Goal: Task Accomplishment & Management: Use online tool/utility

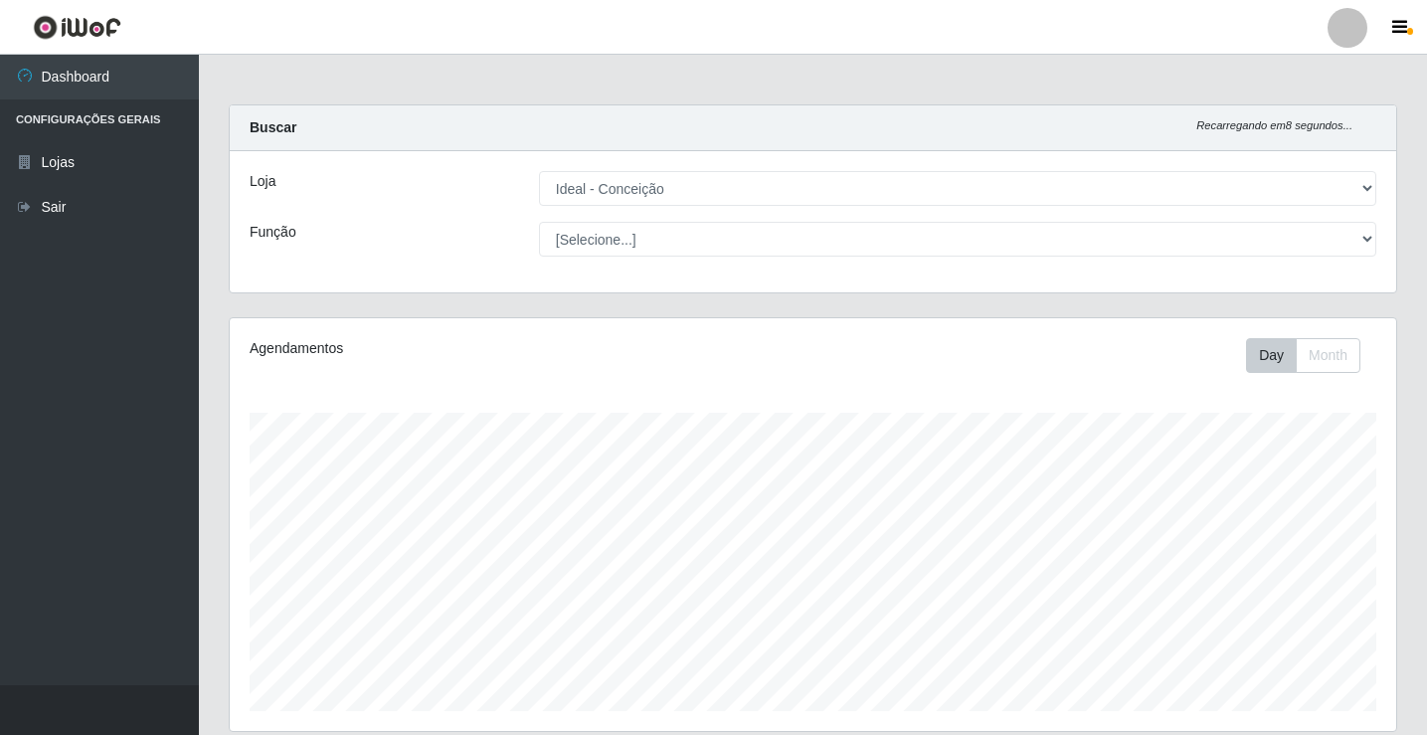
select select "231"
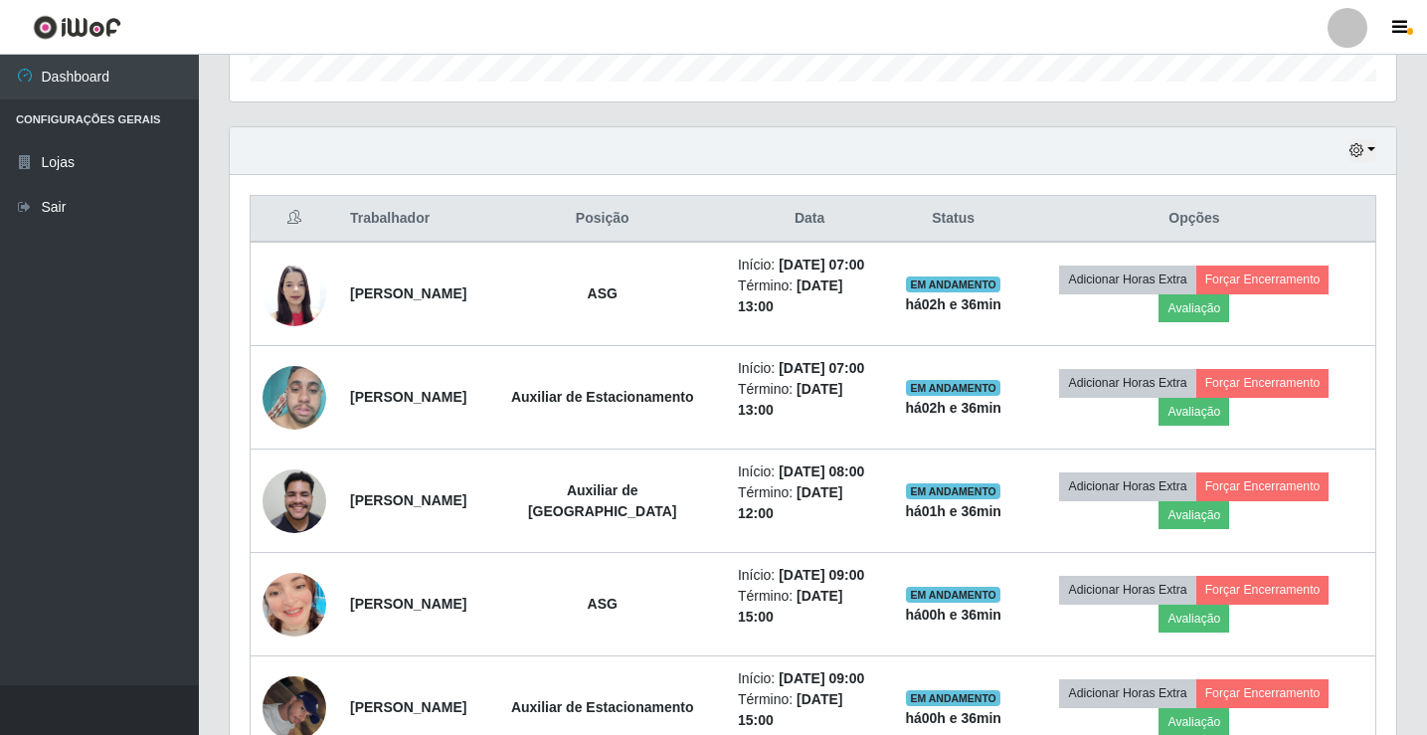
scroll to position [413, 1166]
click at [1348, 20] on div at bounding box center [1347, 28] width 40 height 40
click at [1310, 148] on button "Sair" at bounding box center [1308, 154] width 179 height 41
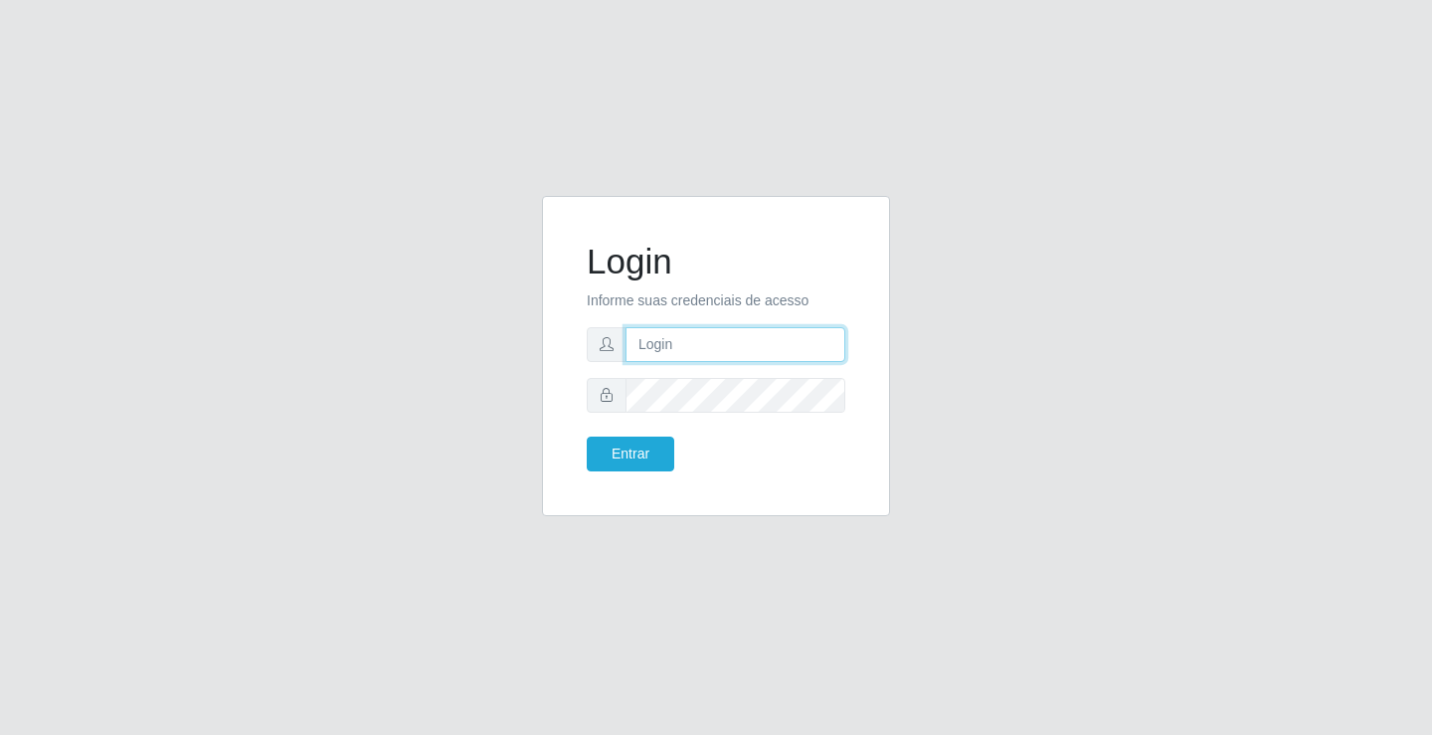
click at [691, 355] on input "text" at bounding box center [735, 344] width 220 height 35
type input "[PERSON_NAME]"
click at [587, 436] on button "Entrar" at bounding box center [630, 453] width 87 height 35
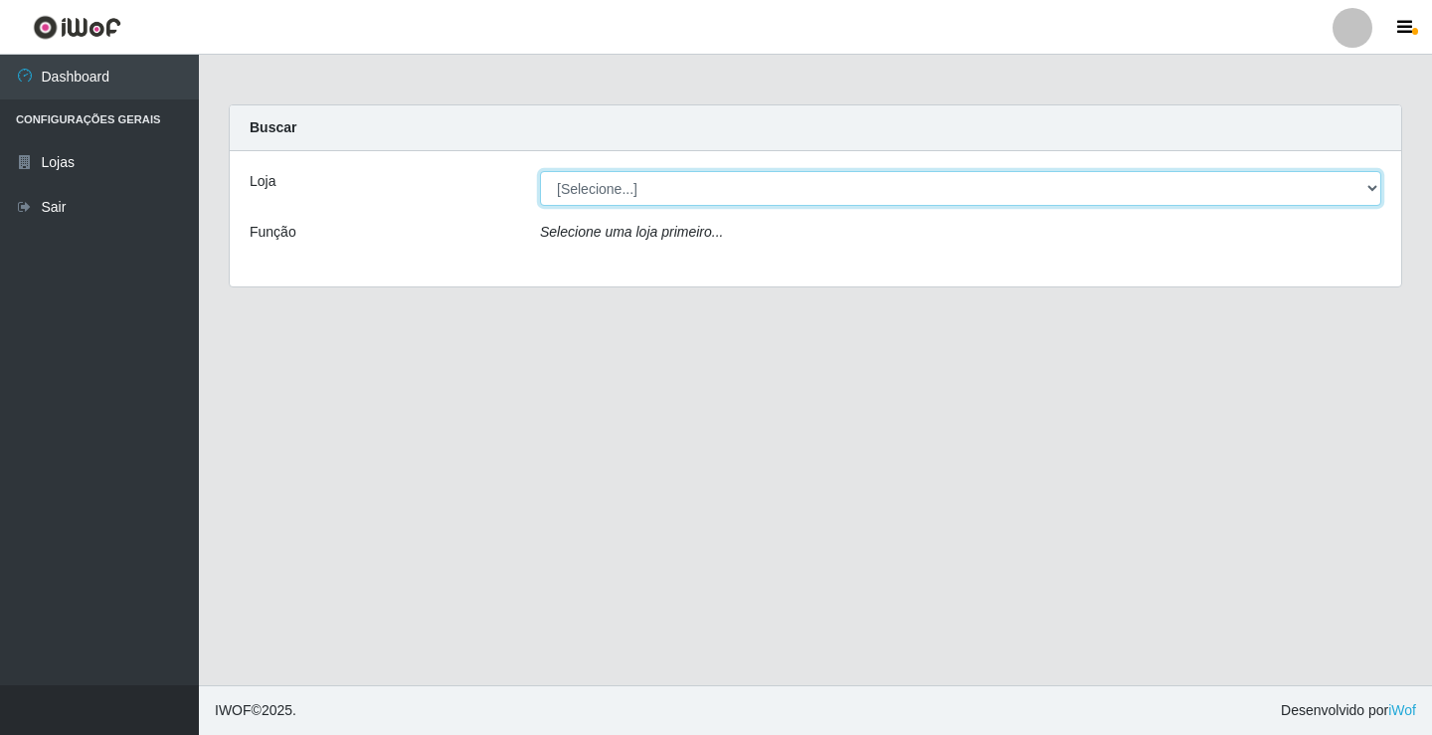
click at [697, 196] on select "[Selecione...] Ideal - Conceição" at bounding box center [960, 188] width 841 height 35
select select "231"
click at [540, 171] on select "[Selecione...] Ideal - Conceição" at bounding box center [960, 188] width 841 height 35
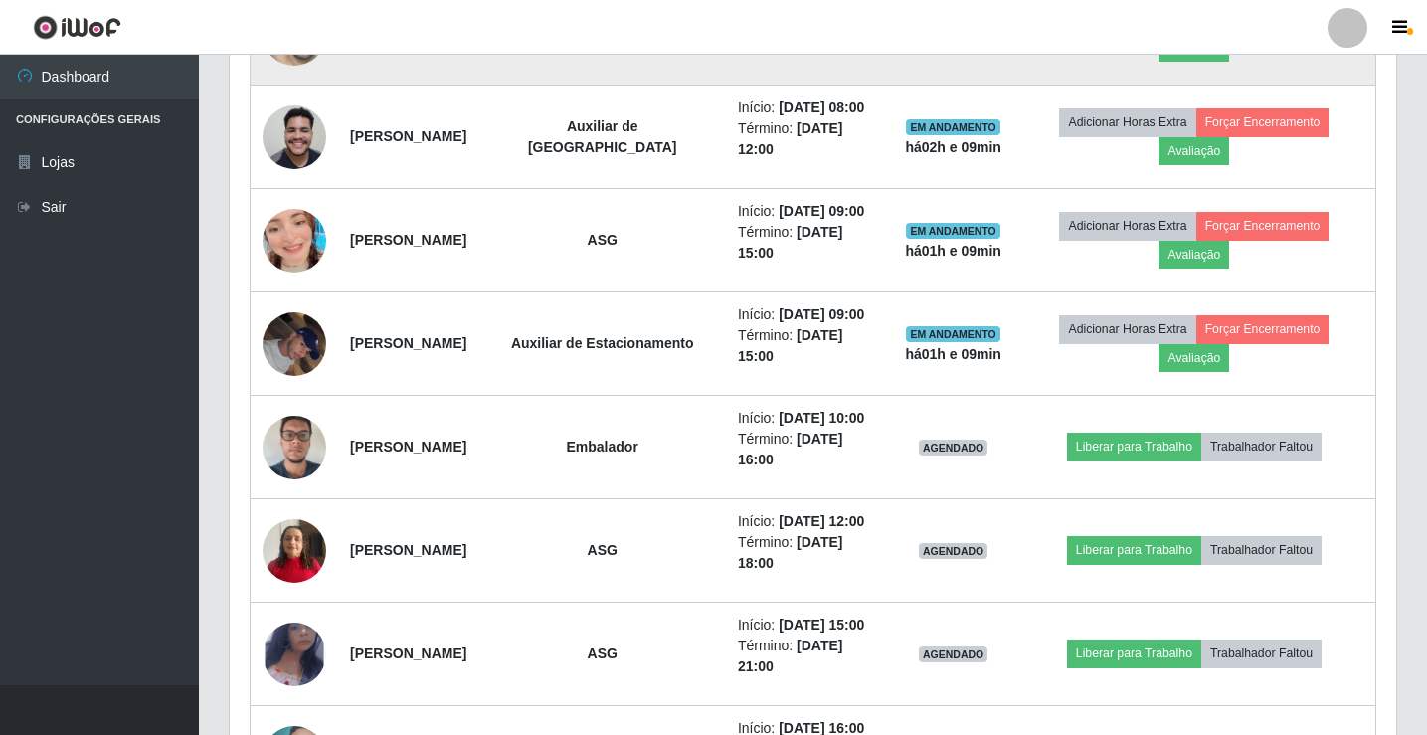
scroll to position [994, 0]
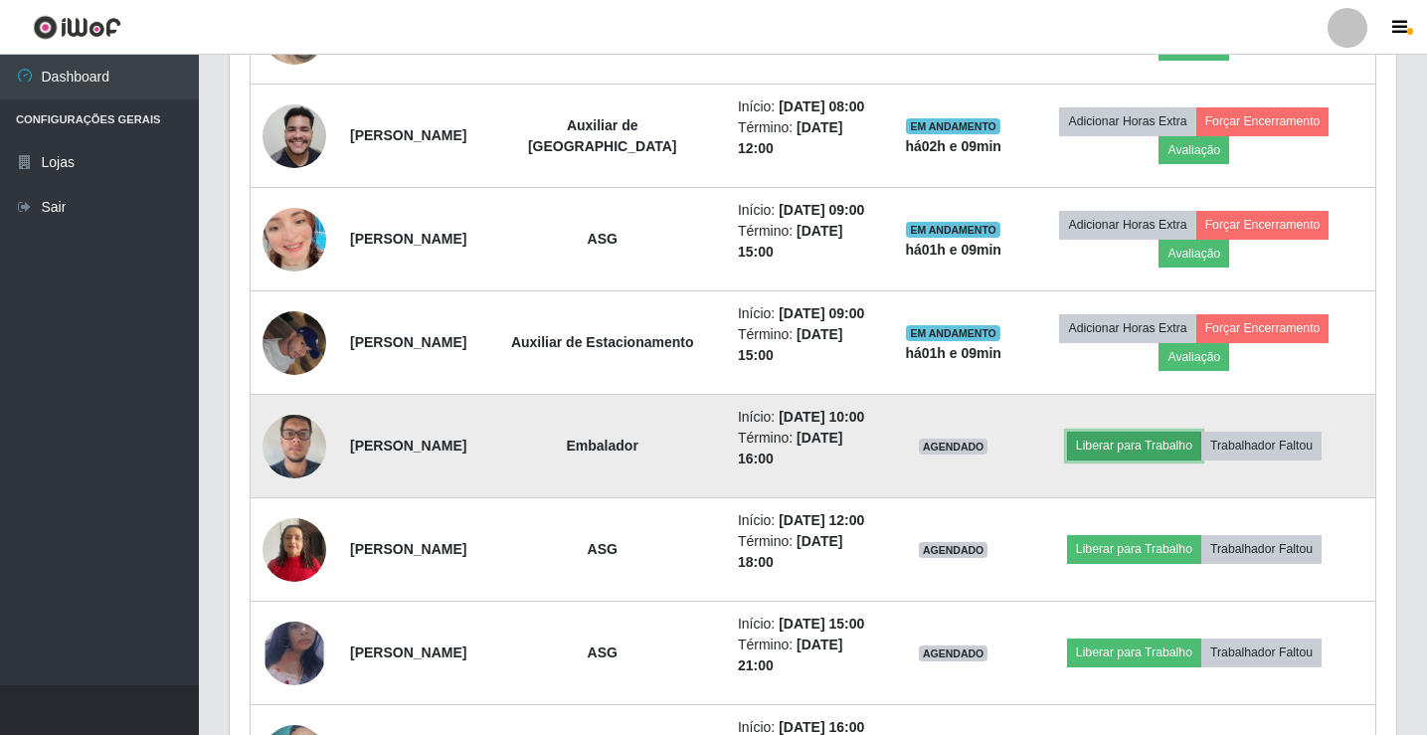
click at [1140, 444] on button "Liberar para Trabalho" at bounding box center [1134, 445] width 134 height 28
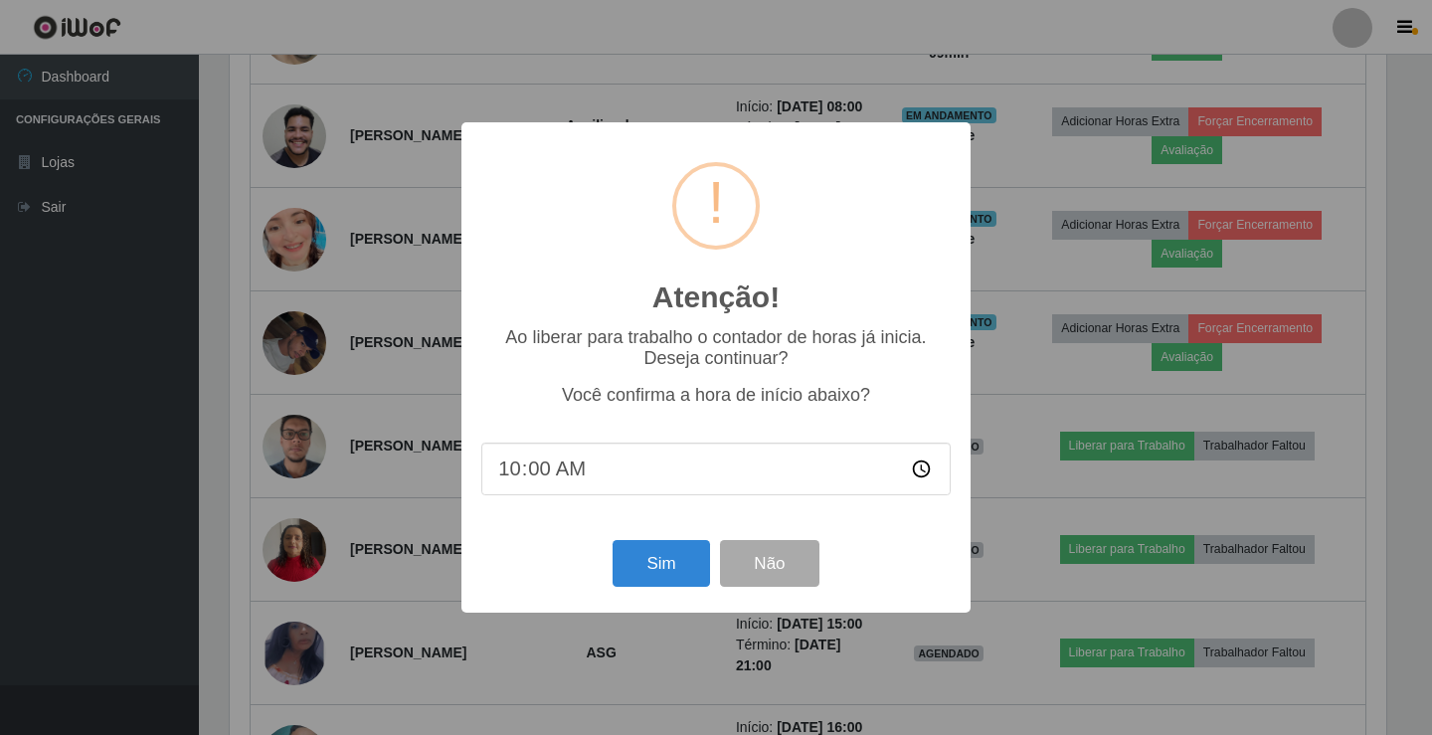
click at [538, 479] on input "10:00" at bounding box center [715, 468] width 469 height 53
type input "10:10"
click at [655, 570] on button "Sim" at bounding box center [660, 563] width 96 height 47
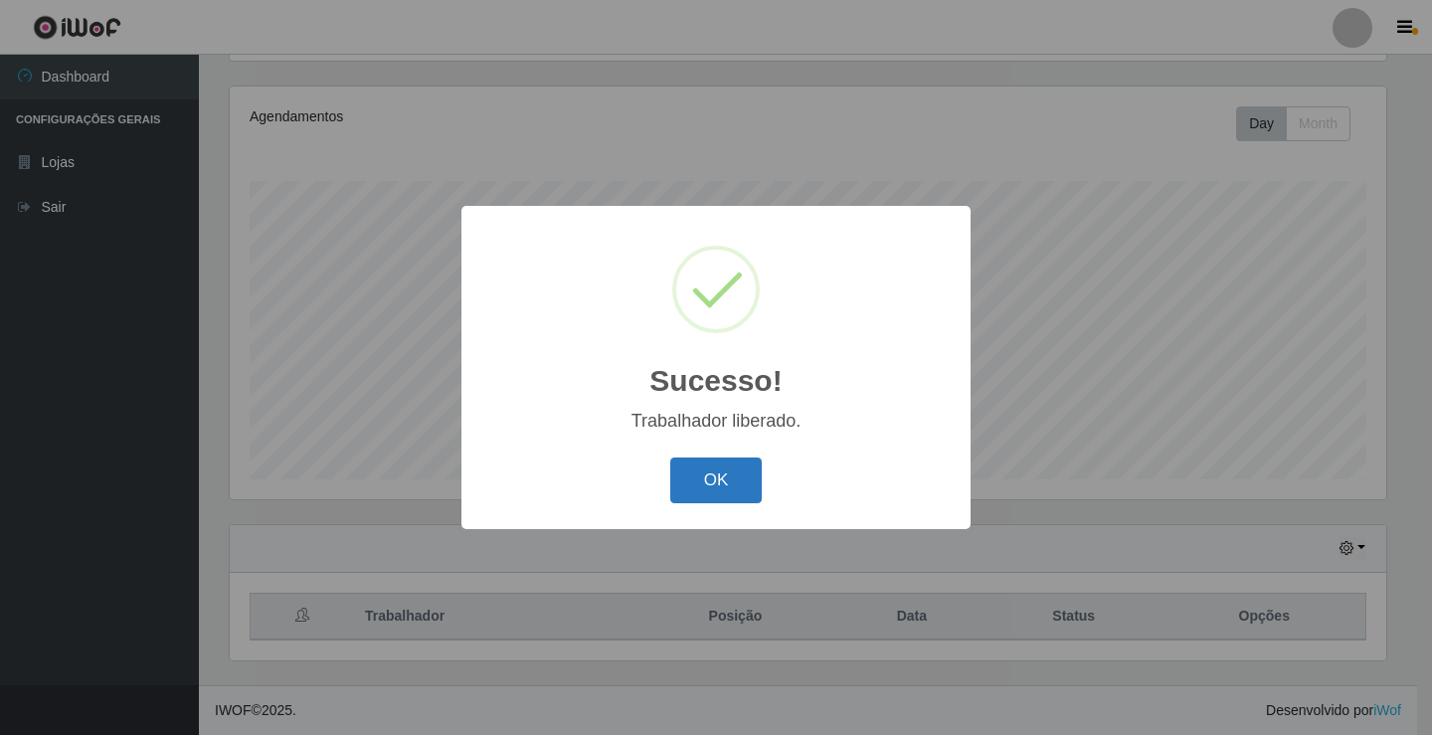
click at [730, 478] on button "OK" at bounding box center [716, 480] width 92 height 47
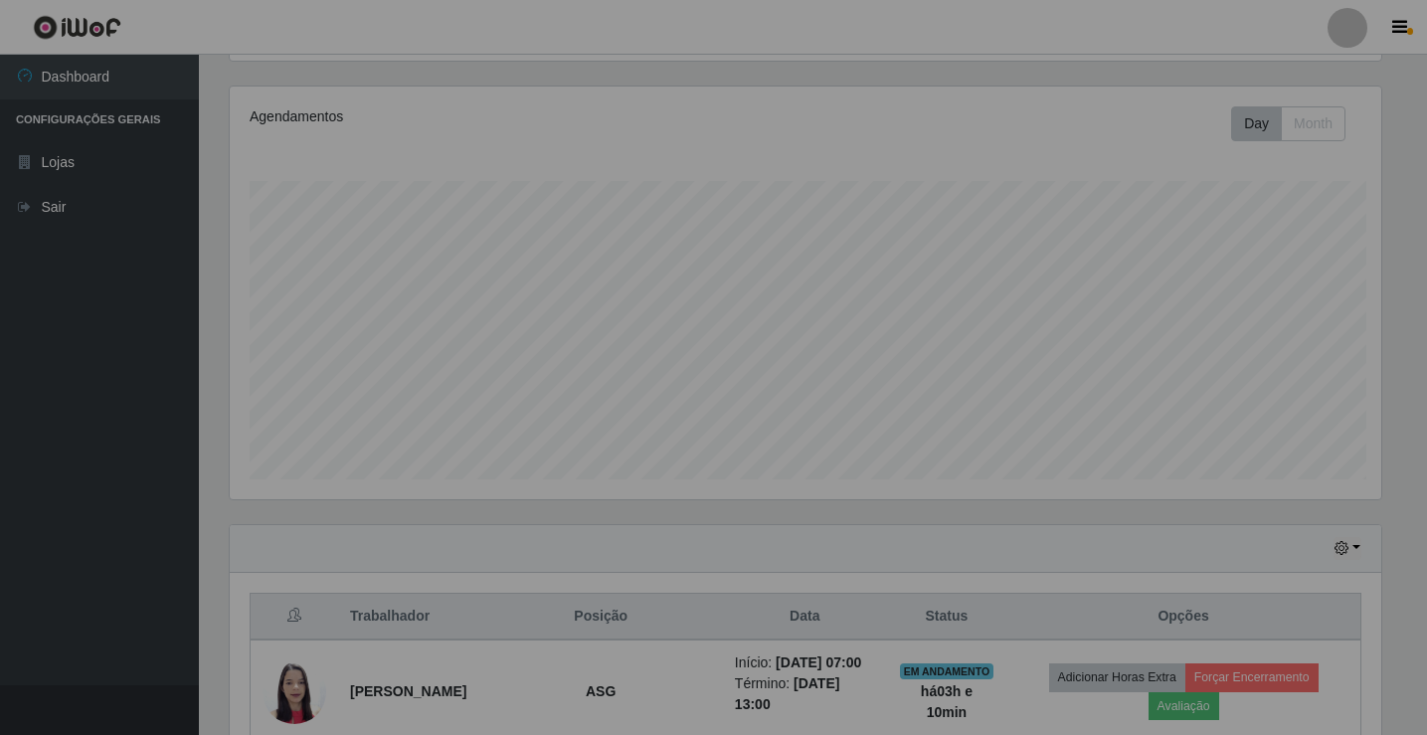
scroll to position [413, 1166]
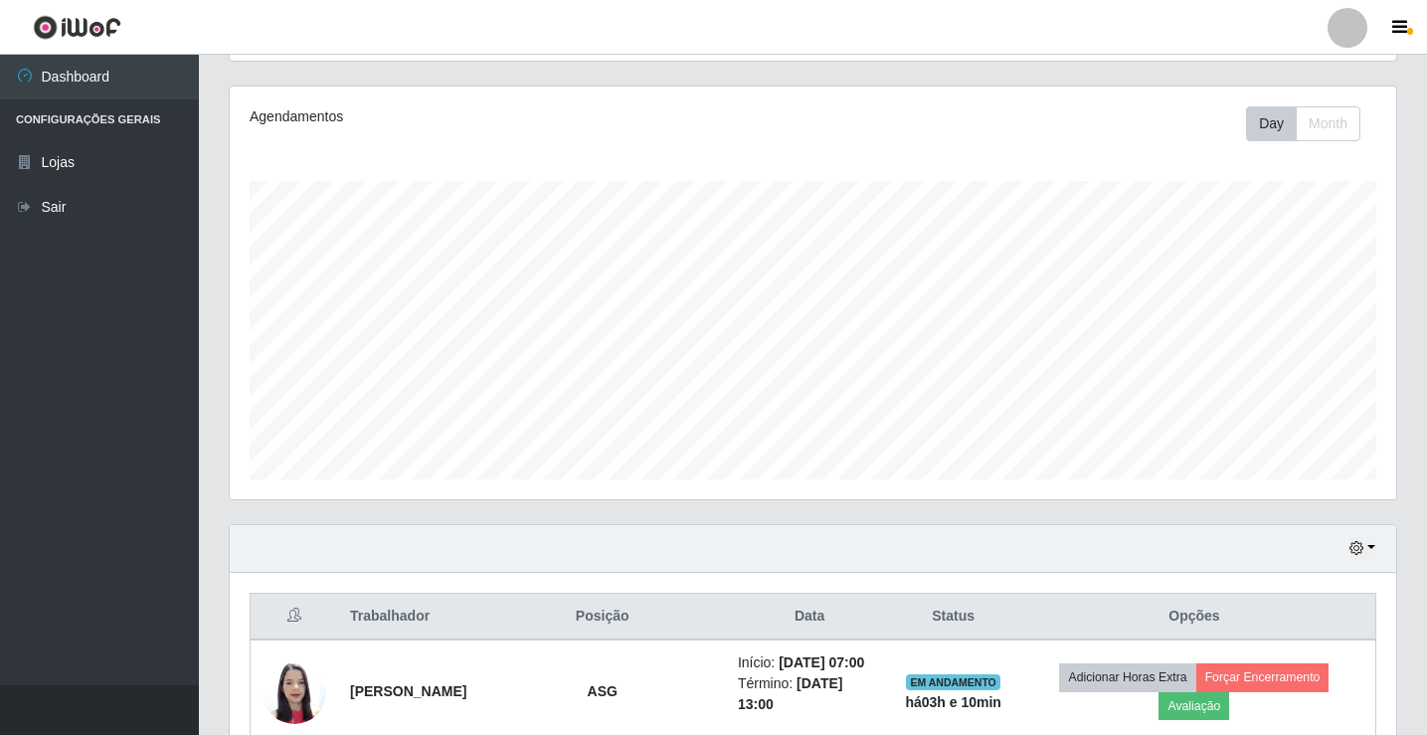
click at [1355, 26] on div at bounding box center [1347, 28] width 40 height 40
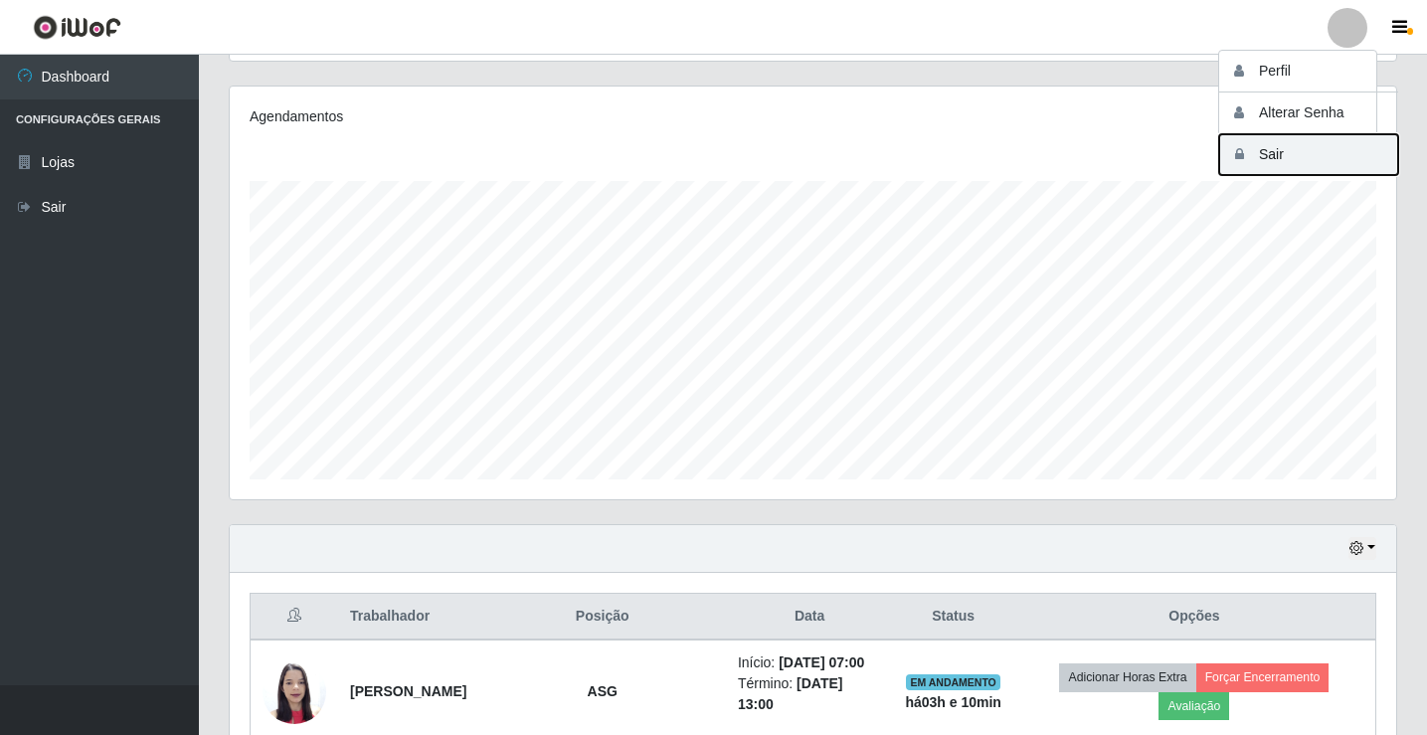
click at [1318, 145] on button "Sair" at bounding box center [1308, 154] width 179 height 41
